Goal: Browse casually

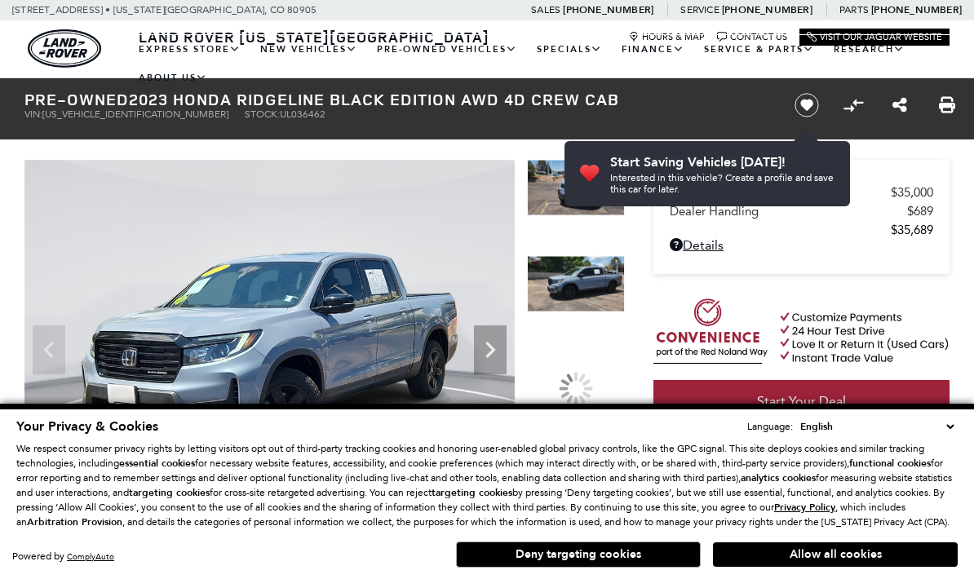
click at [598, 352] on div at bounding box center [576, 388] width 98 height 73
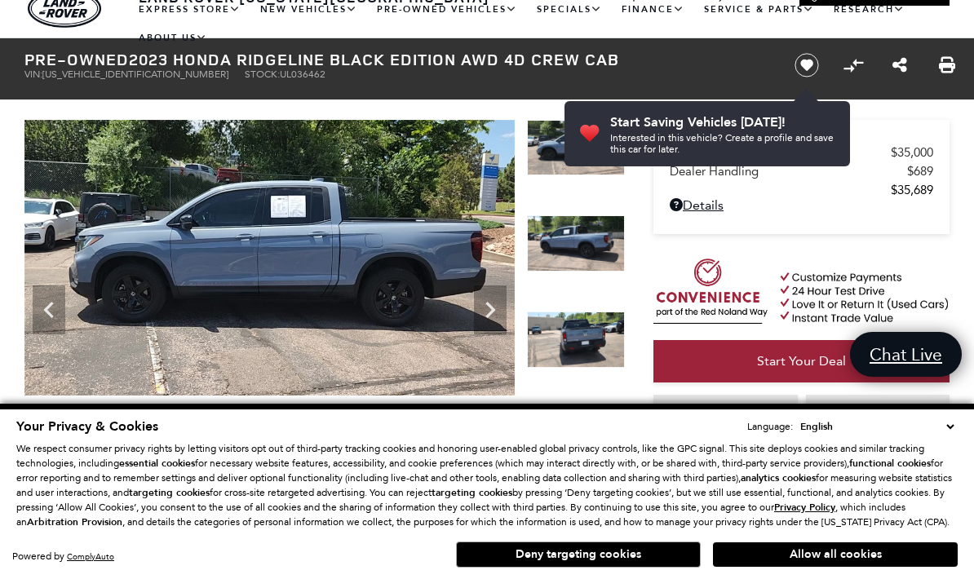
scroll to position [33, 0]
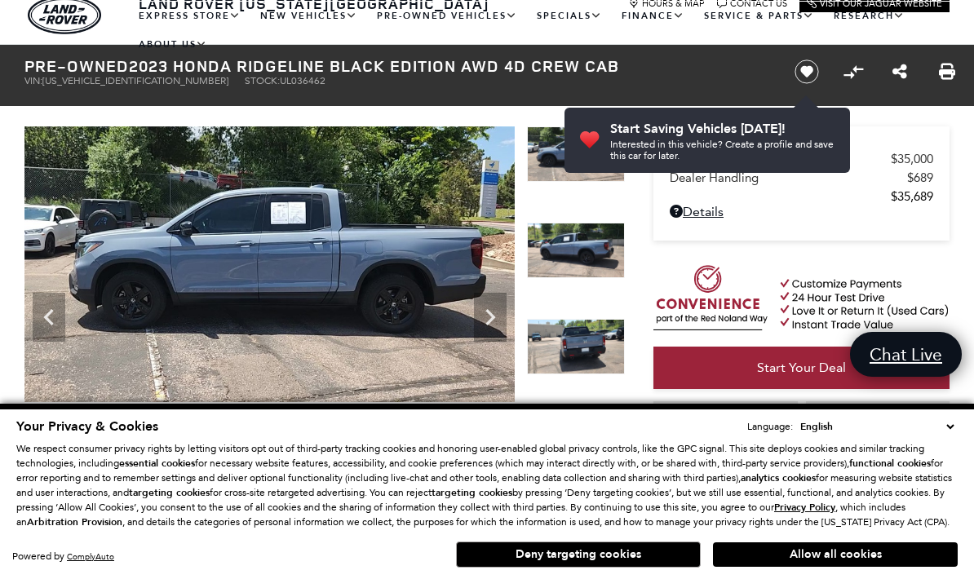
click at [896, 567] on button "Allow all cookies" at bounding box center [835, 554] width 245 height 24
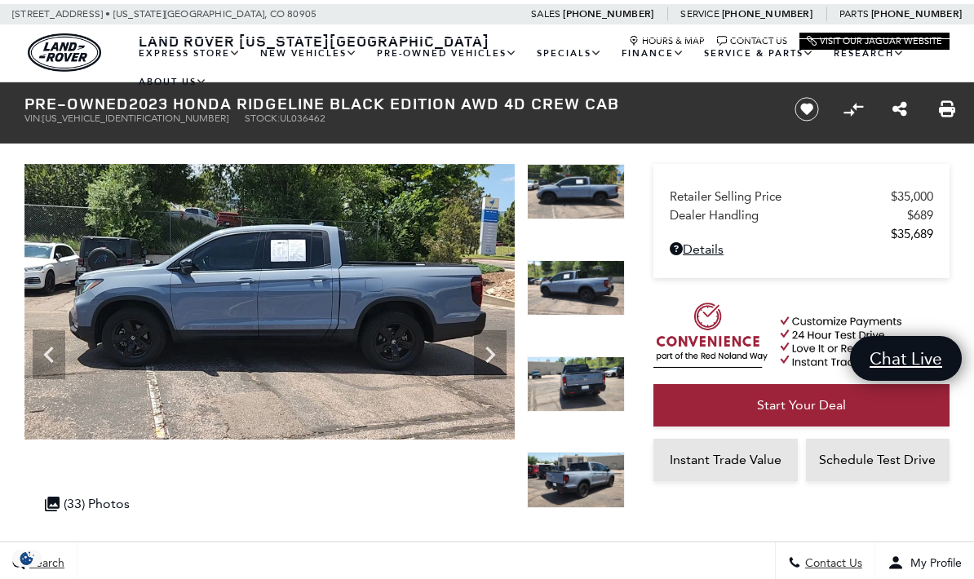
scroll to position [0, 0]
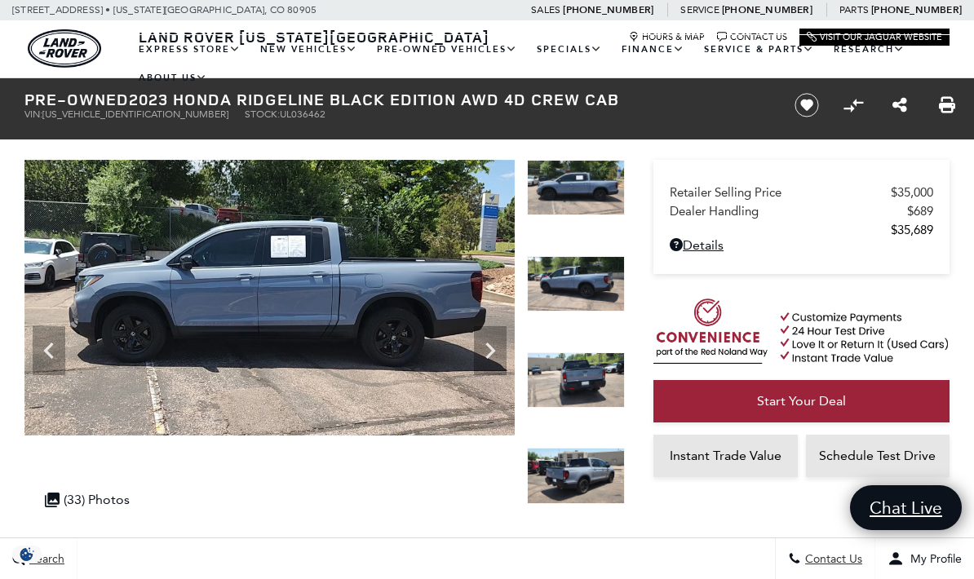
click at [501, 356] on icon "Next" at bounding box center [490, 350] width 33 height 33
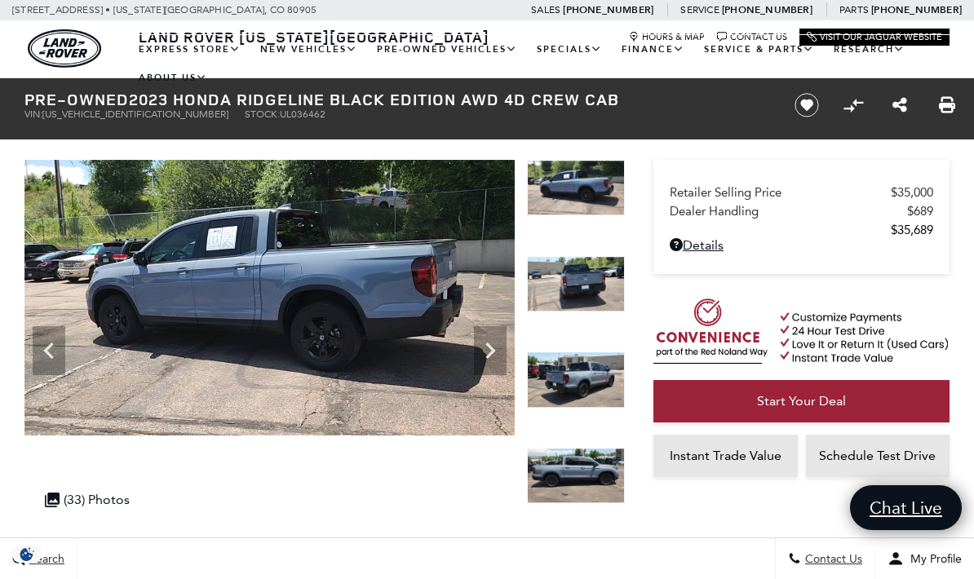
click at [495, 343] on icon "Next" at bounding box center [490, 350] width 33 height 33
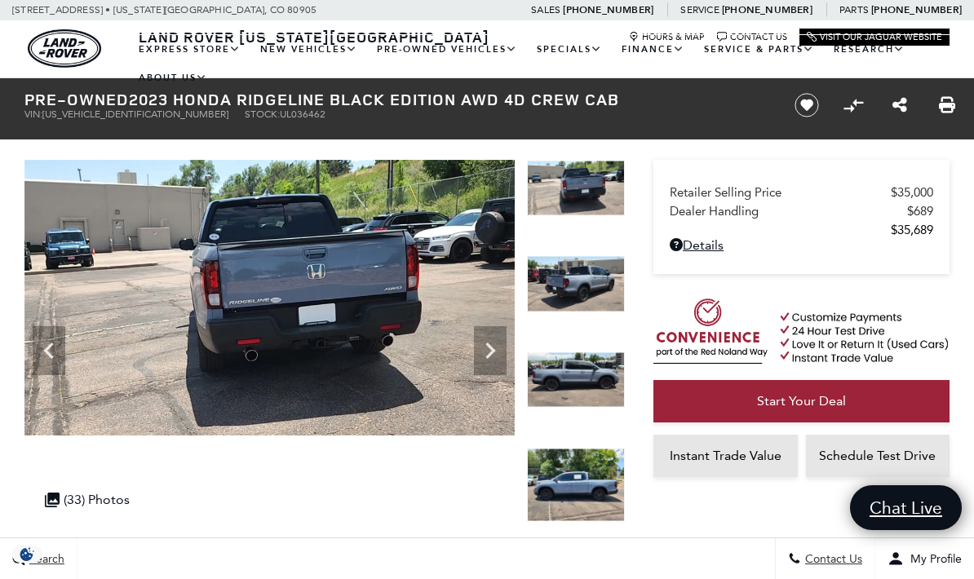
click at [501, 352] on icon "Next" at bounding box center [490, 350] width 33 height 33
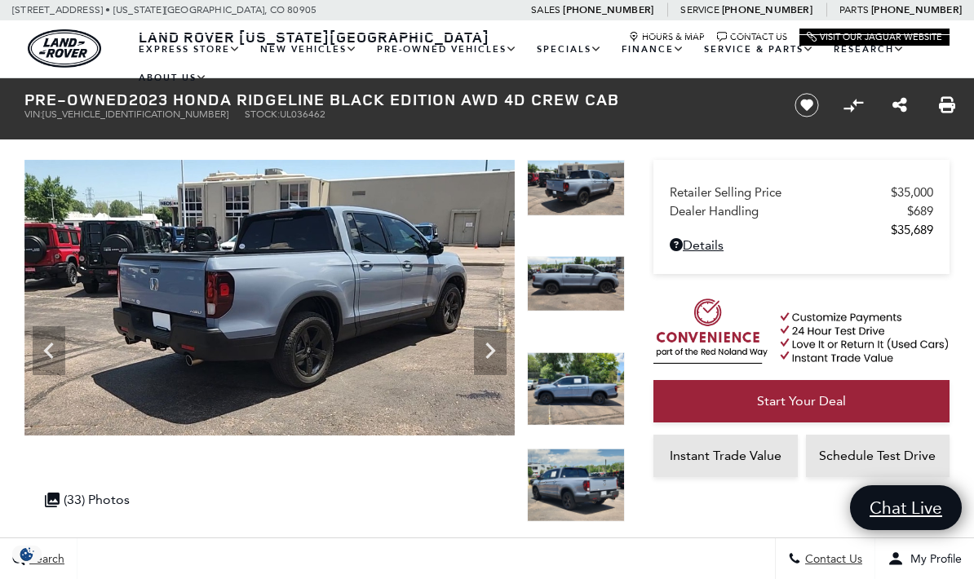
click at [495, 356] on icon "Next" at bounding box center [490, 350] width 33 height 33
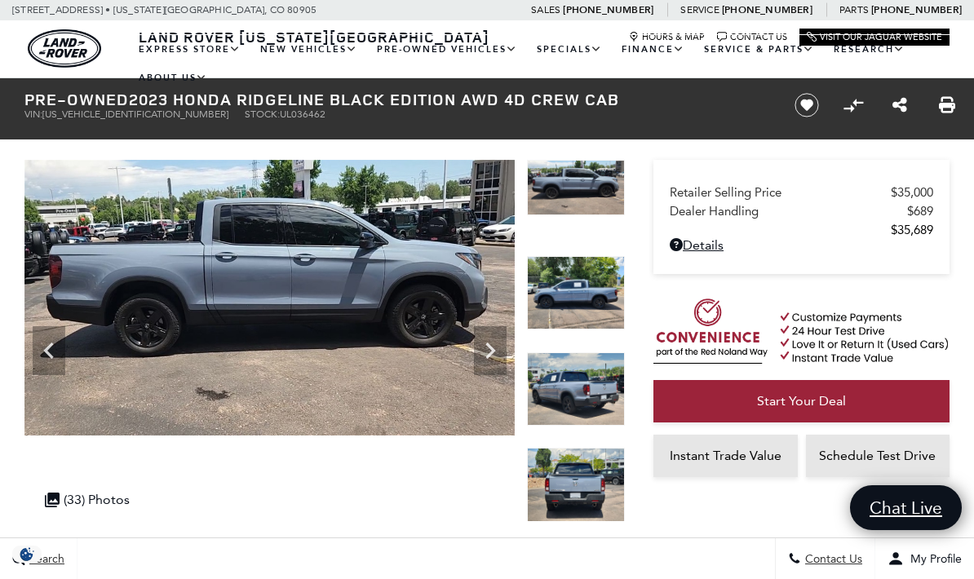
click at [497, 350] on icon "Next" at bounding box center [490, 350] width 33 height 33
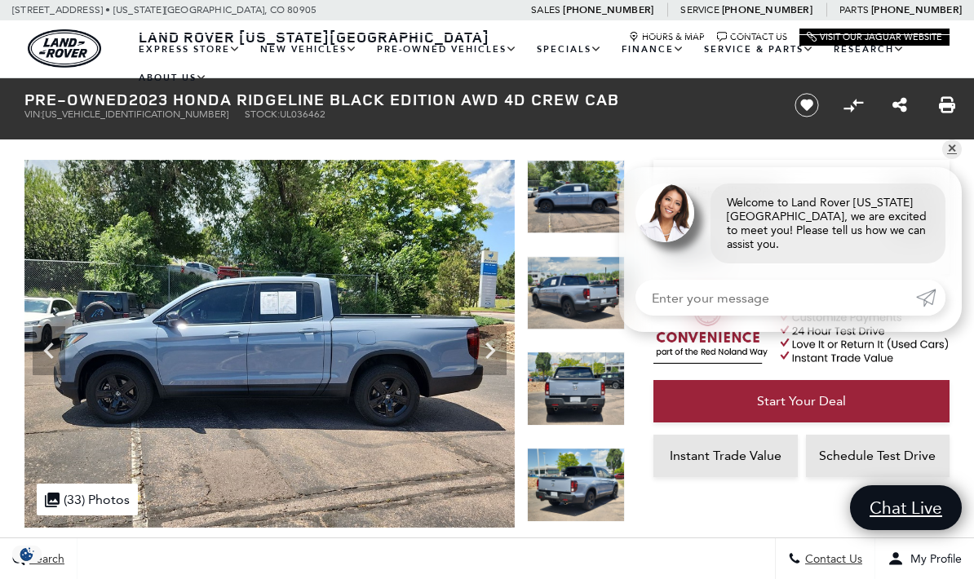
click at [501, 352] on icon "Next" at bounding box center [490, 350] width 33 height 33
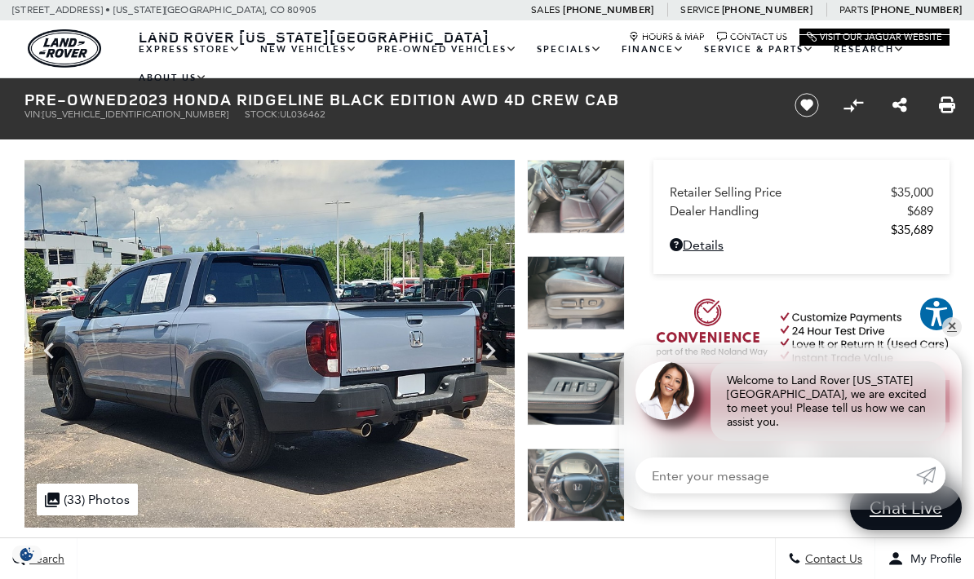
click at [591, 220] on img at bounding box center [576, 197] width 98 height 74
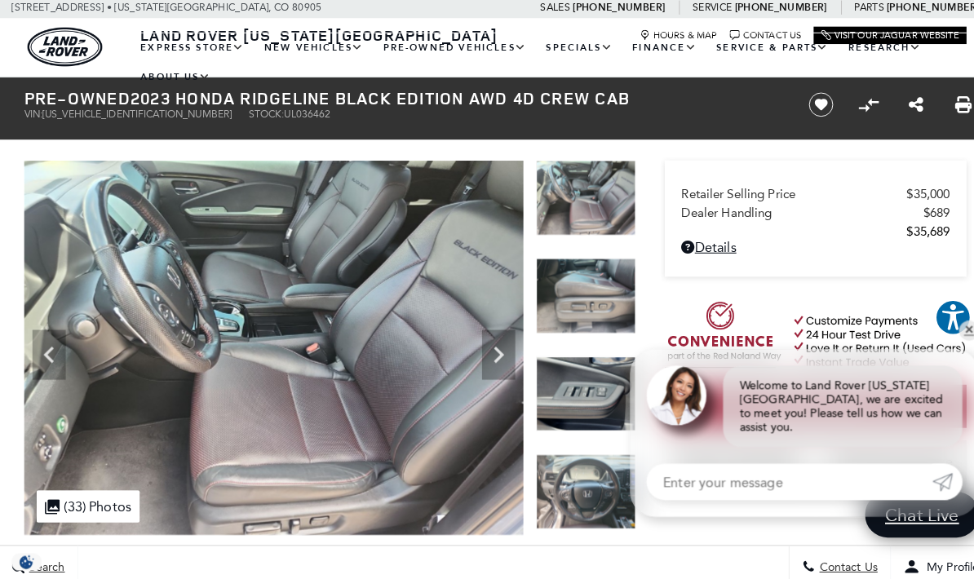
click at [498, 351] on icon "Next" at bounding box center [490, 350] width 33 height 33
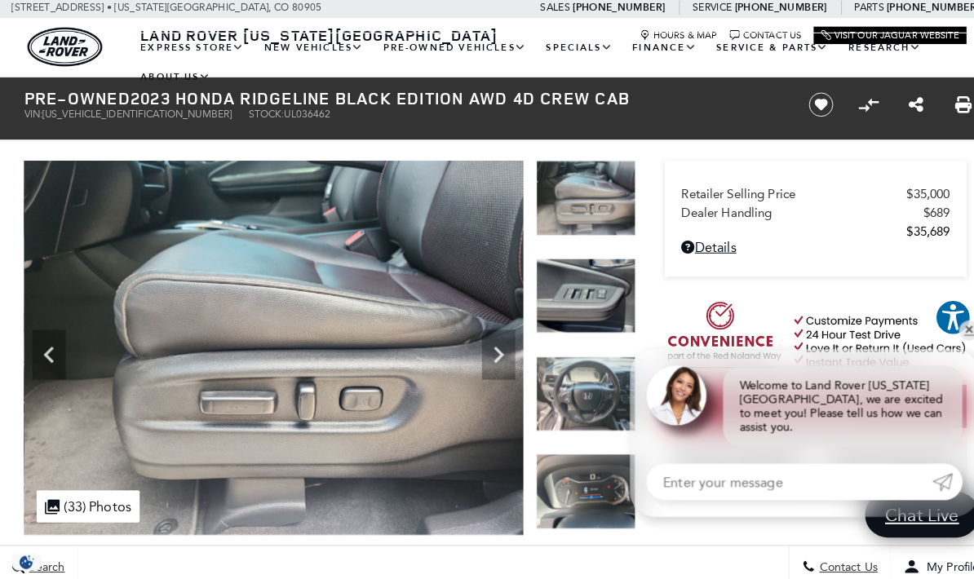
click at [498, 356] on icon "Next" at bounding box center [490, 350] width 33 height 33
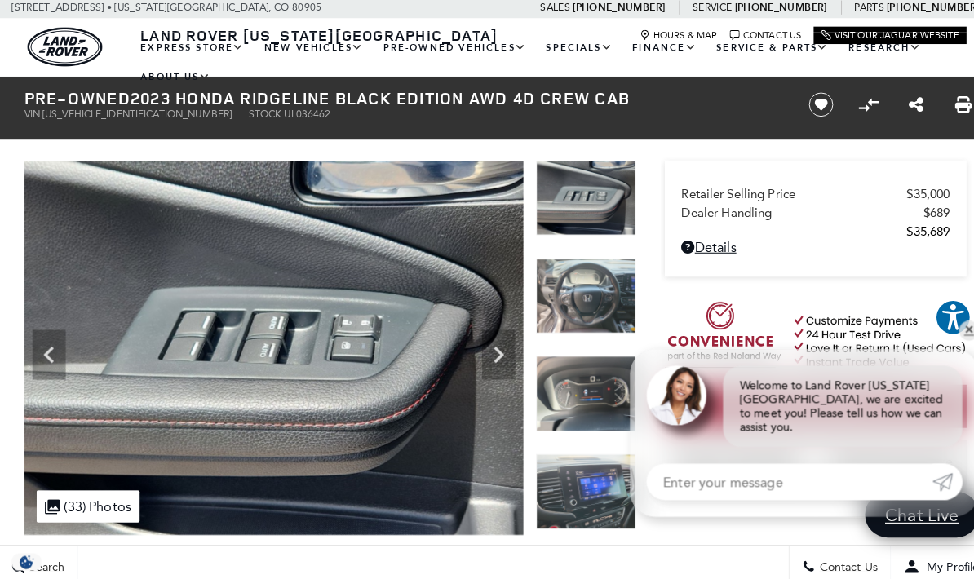
click at [490, 344] on icon "Next" at bounding box center [490, 351] width 10 height 16
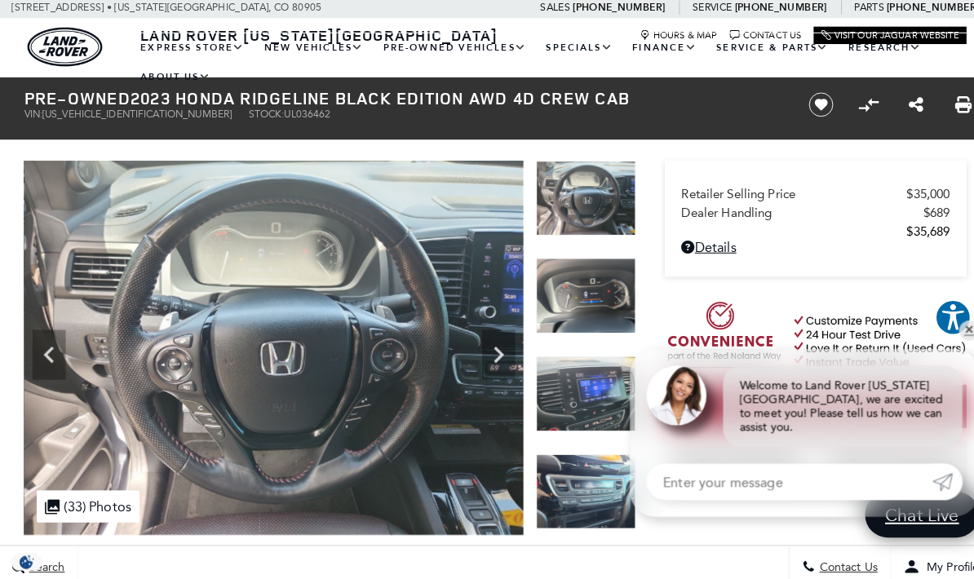
click at [506, 343] on img at bounding box center [269, 344] width 490 height 368
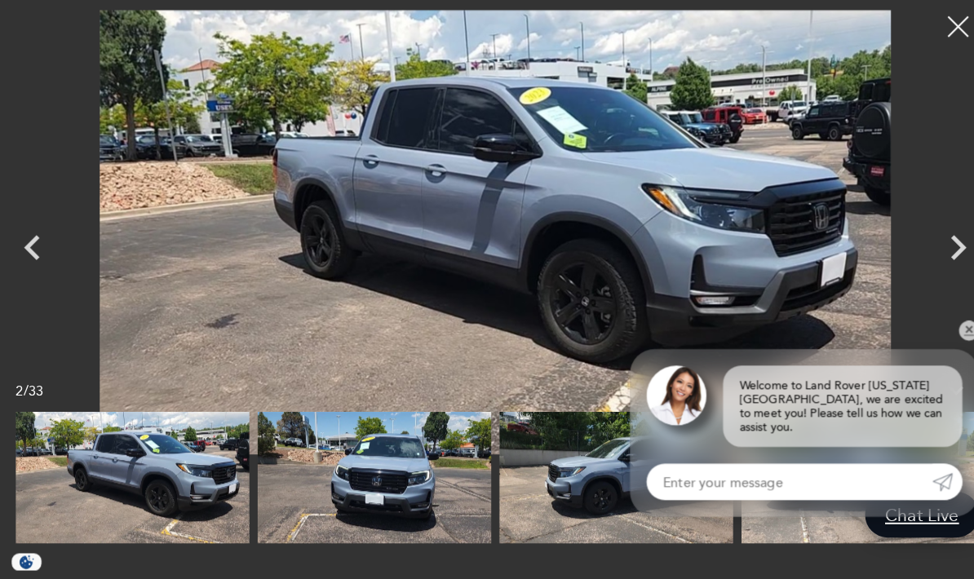
click at [940, 234] on icon "Next" at bounding box center [941, 245] width 15 height 24
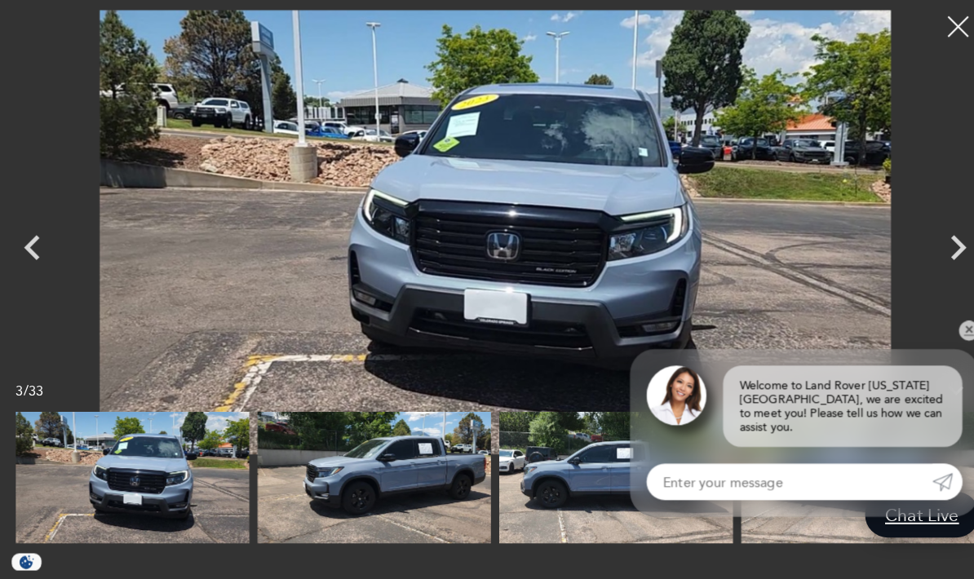
click at [936, 20] on div at bounding box center [941, 28] width 41 height 41
